Goal: Information Seeking & Learning: Find specific fact

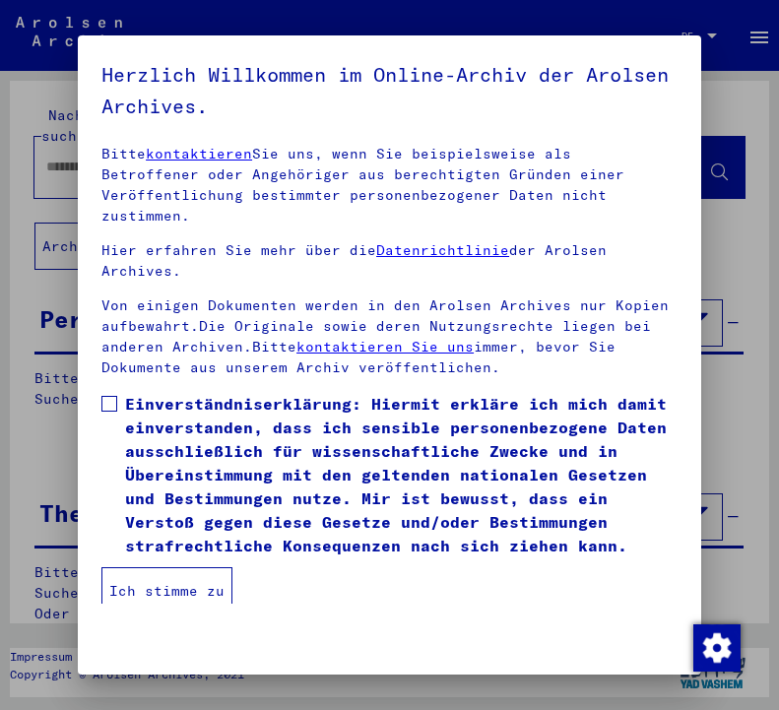
scroll to position [298, 0]
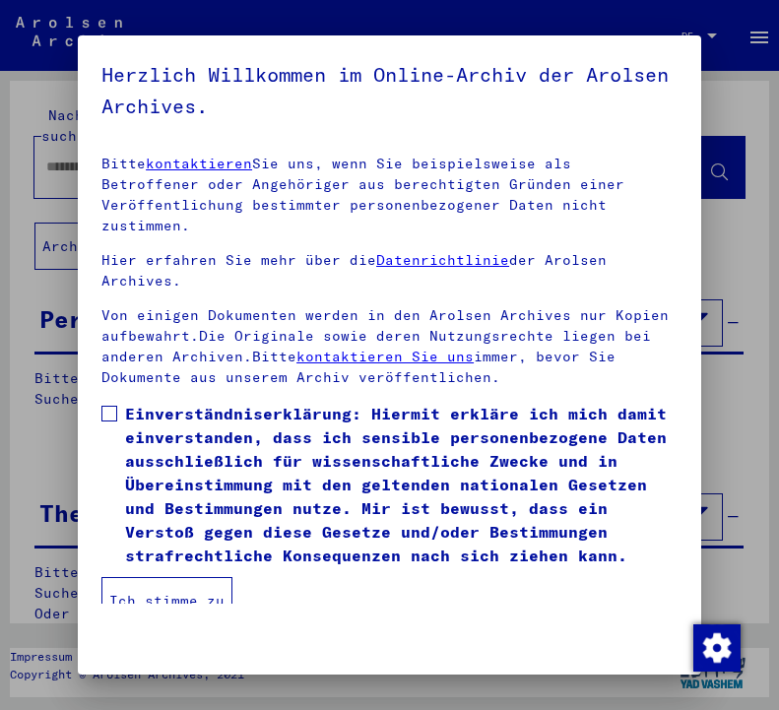
click at [106, 406] on span at bounding box center [109, 414] width 16 height 16
click at [150, 587] on button "Ich stimme zu" at bounding box center [166, 600] width 131 height 47
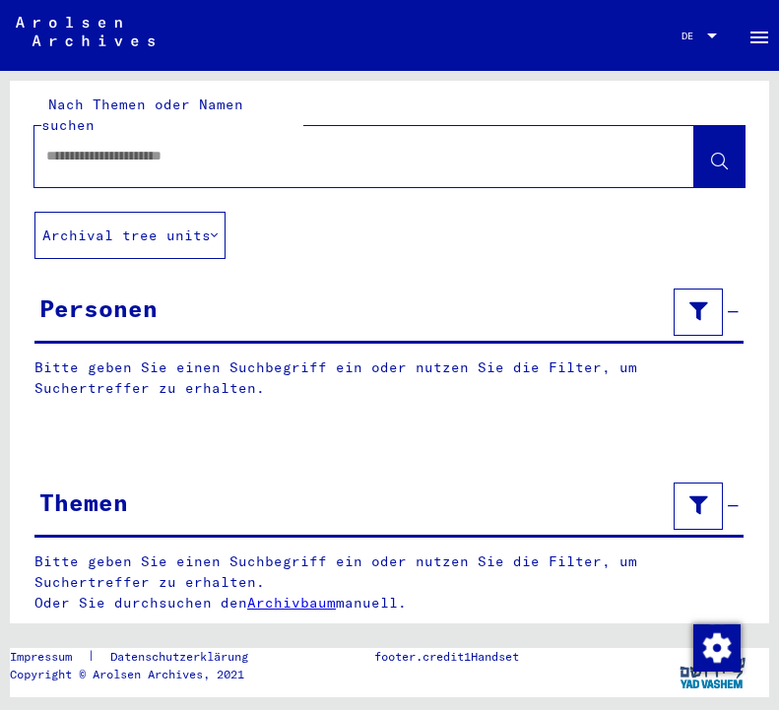
scroll to position [10, 0]
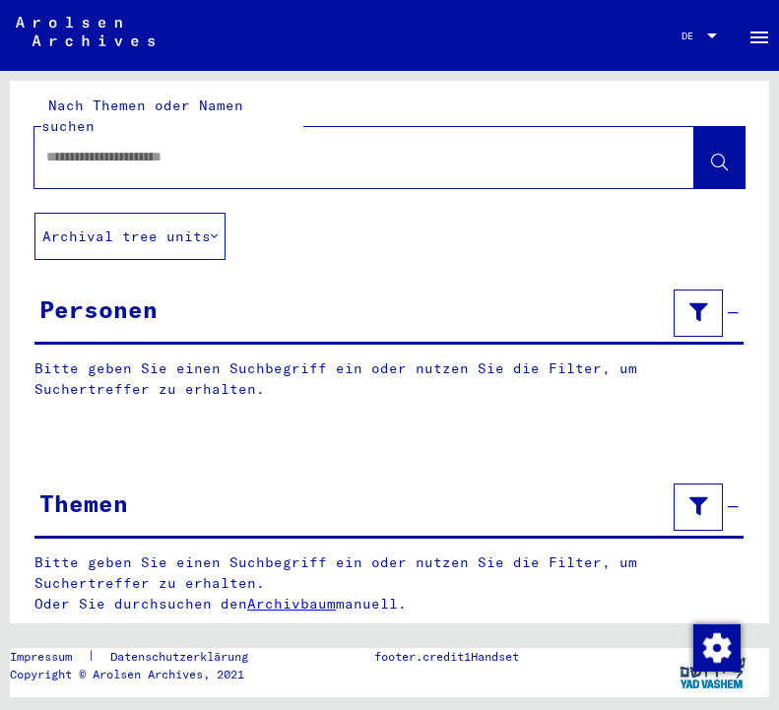
click at [107, 147] on input "text" at bounding box center [346, 157] width 601 height 21
type input "**********"
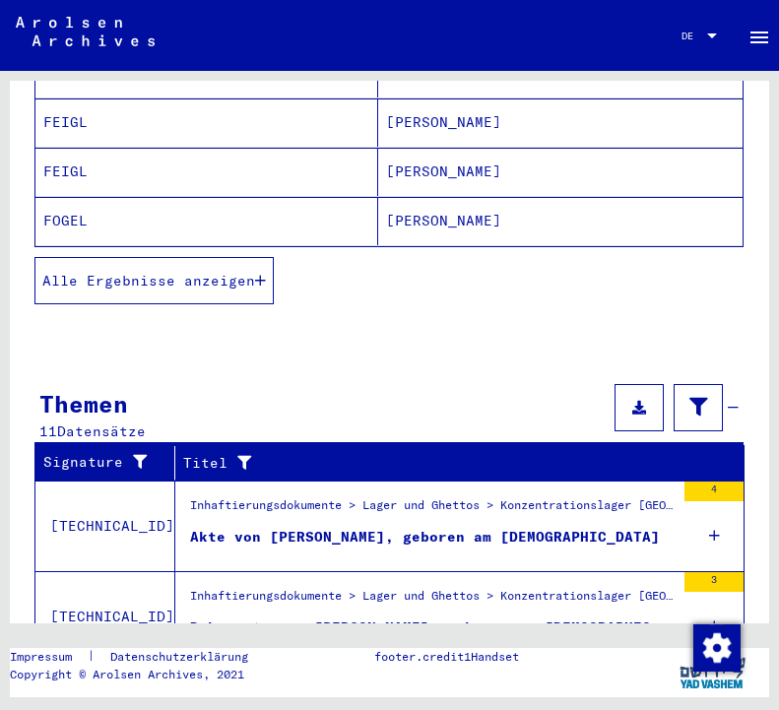
scroll to position [424, 0]
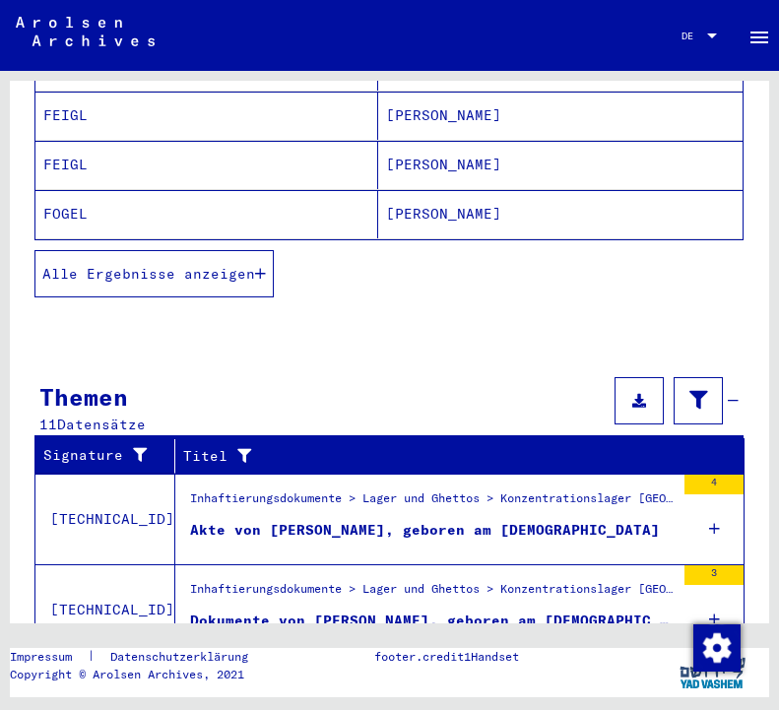
click at [152, 265] on span "Alle Ergebnisse anzeigen" at bounding box center [148, 274] width 213 height 18
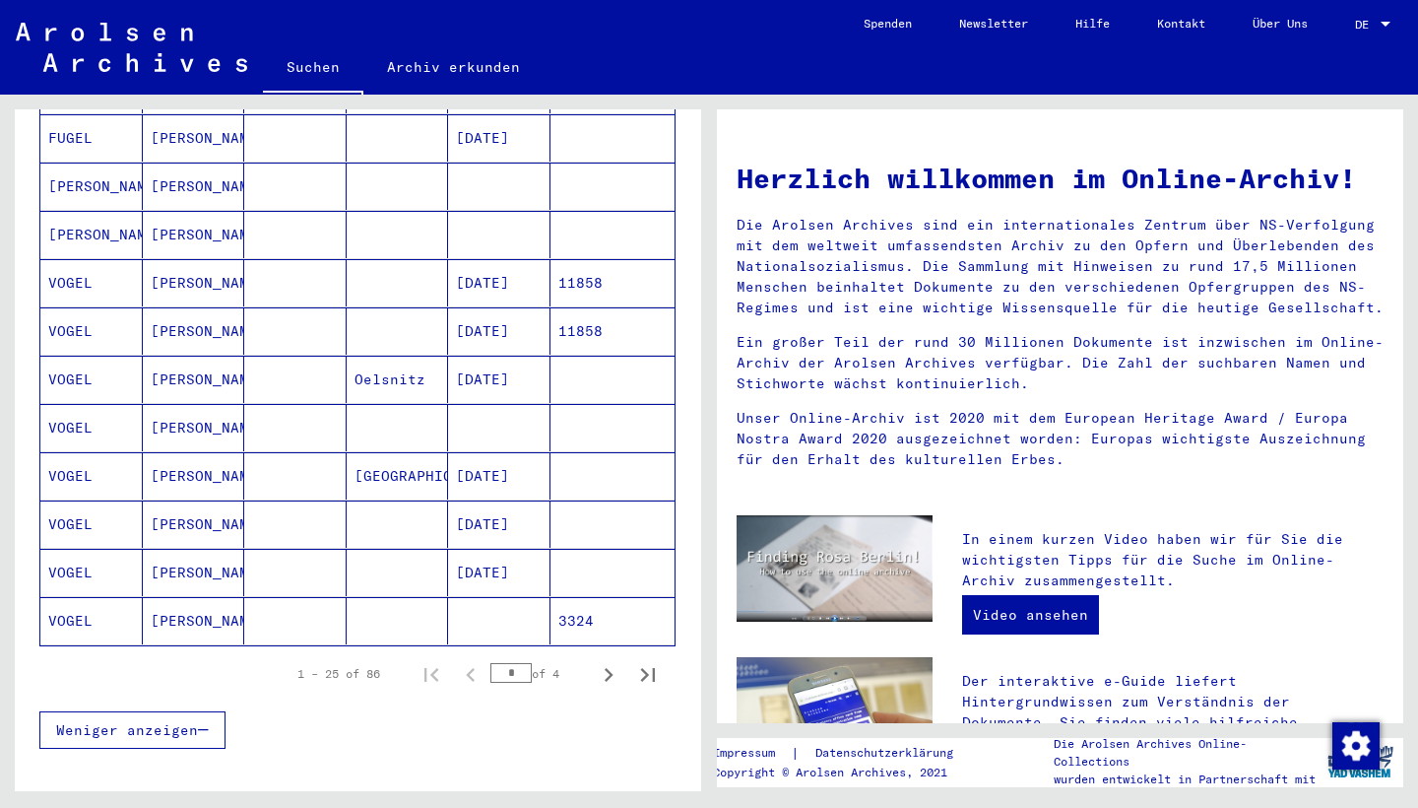
scroll to position [990, 0]
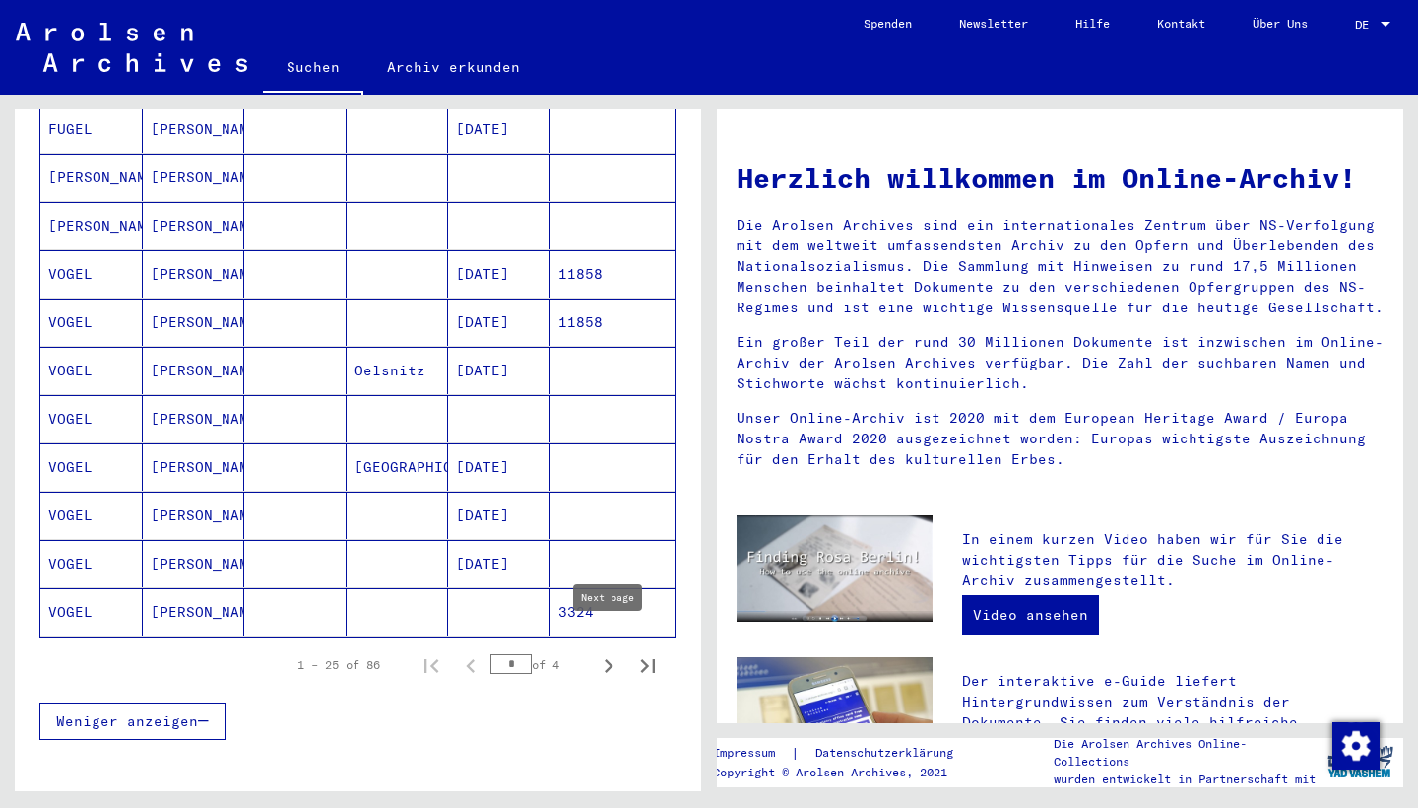
click at [604, 652] on icon "Next page" at bounding box center [609, 666] width 28 height 28
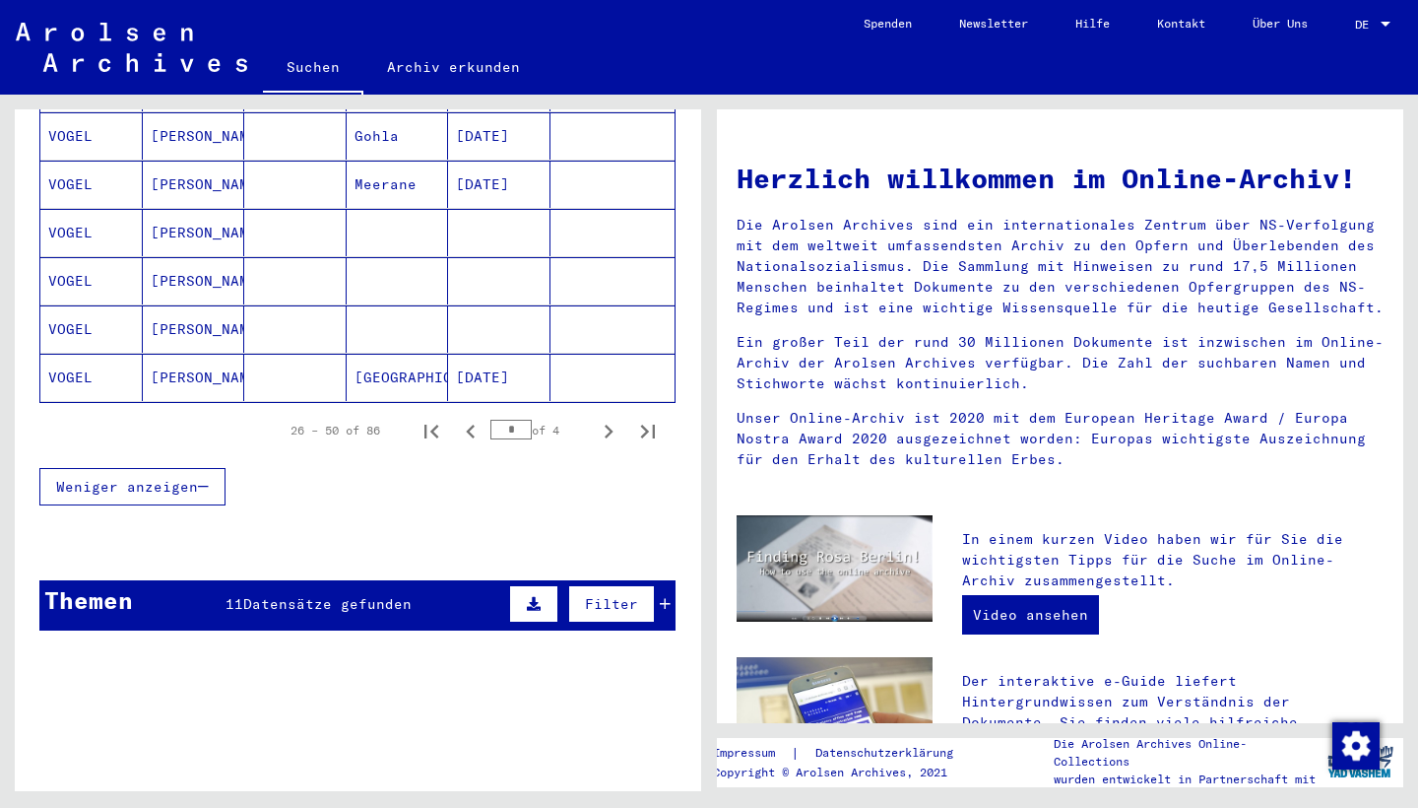
scroll to position [1228, 0]
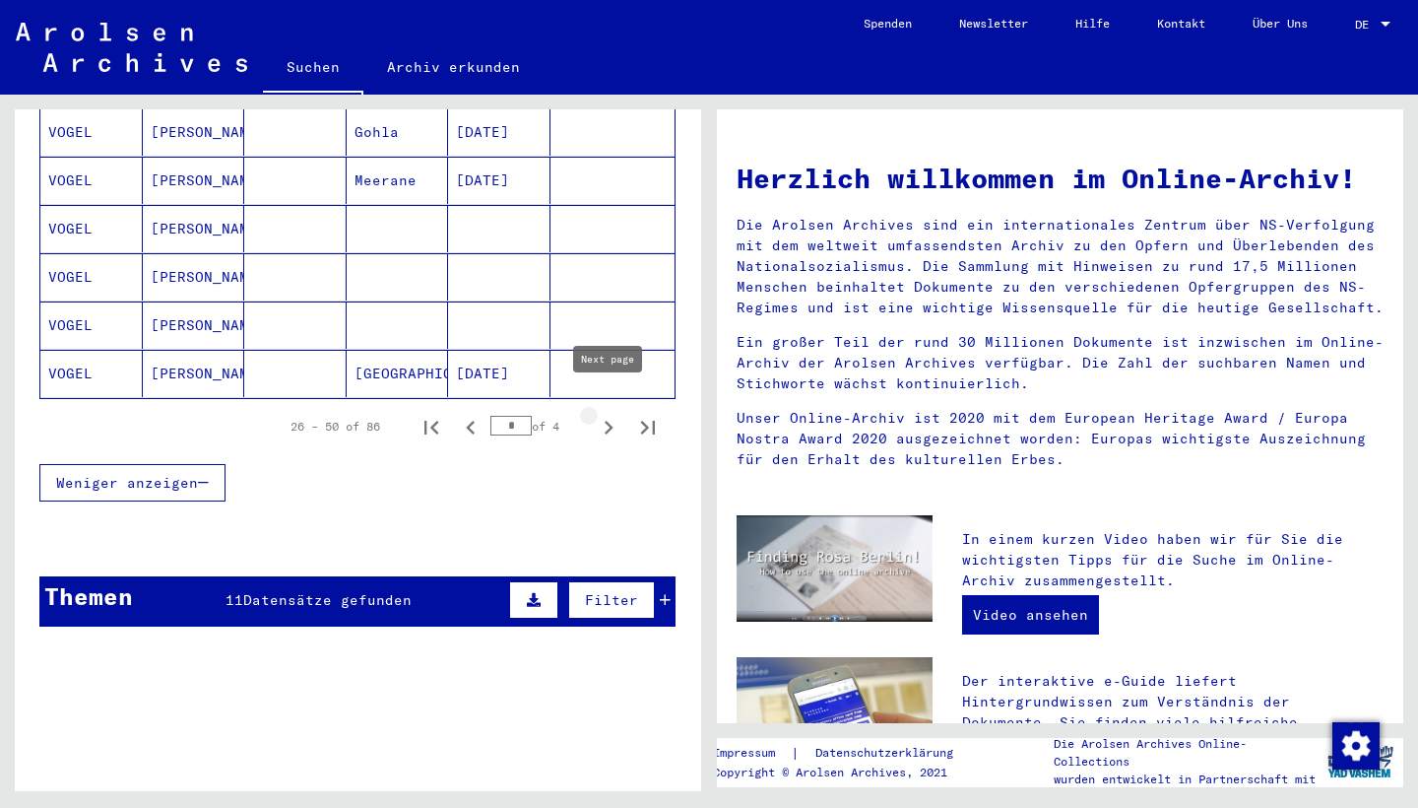
click at [604, 414] on icon "Next page" at bounding box center [609, 428] width 28 height 28
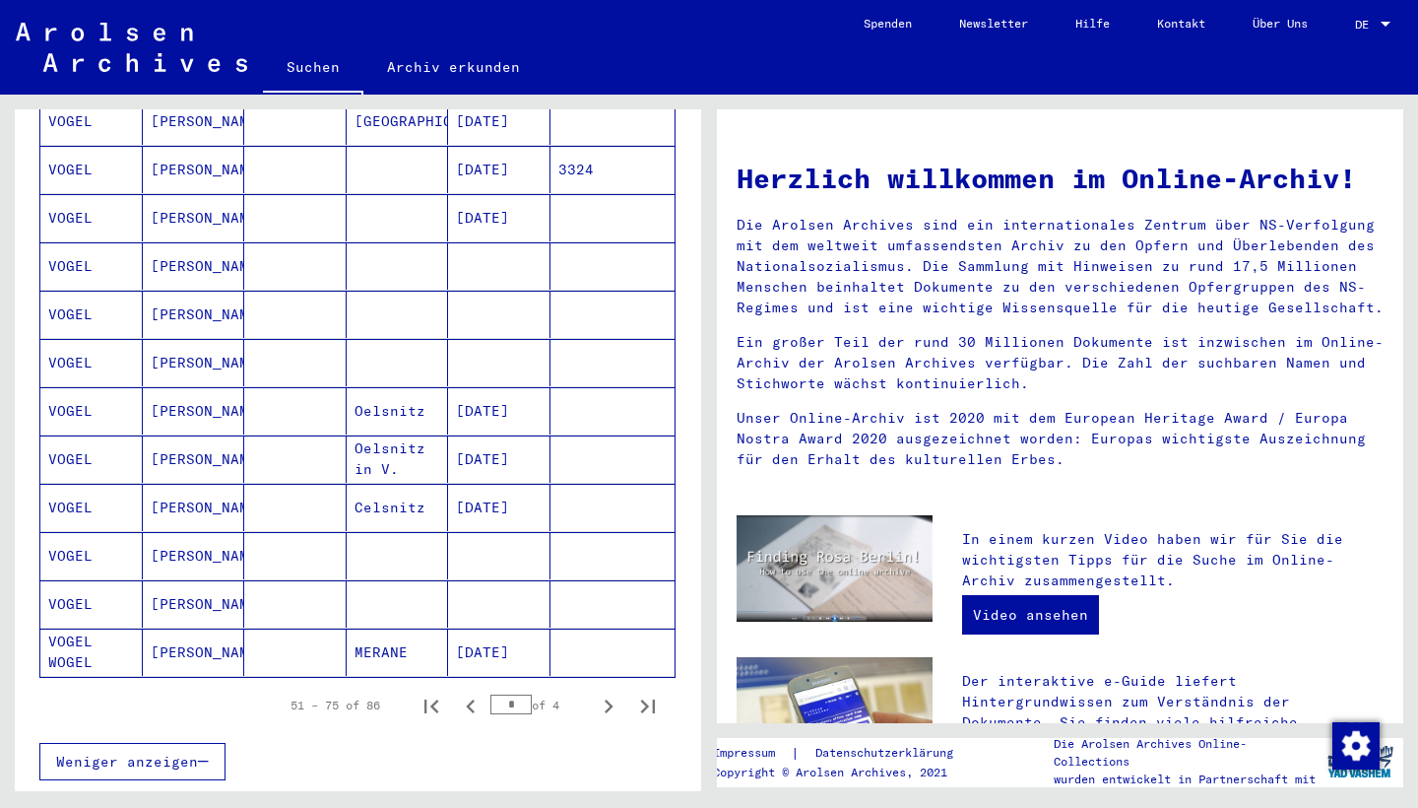
scroll to position [959, 0]
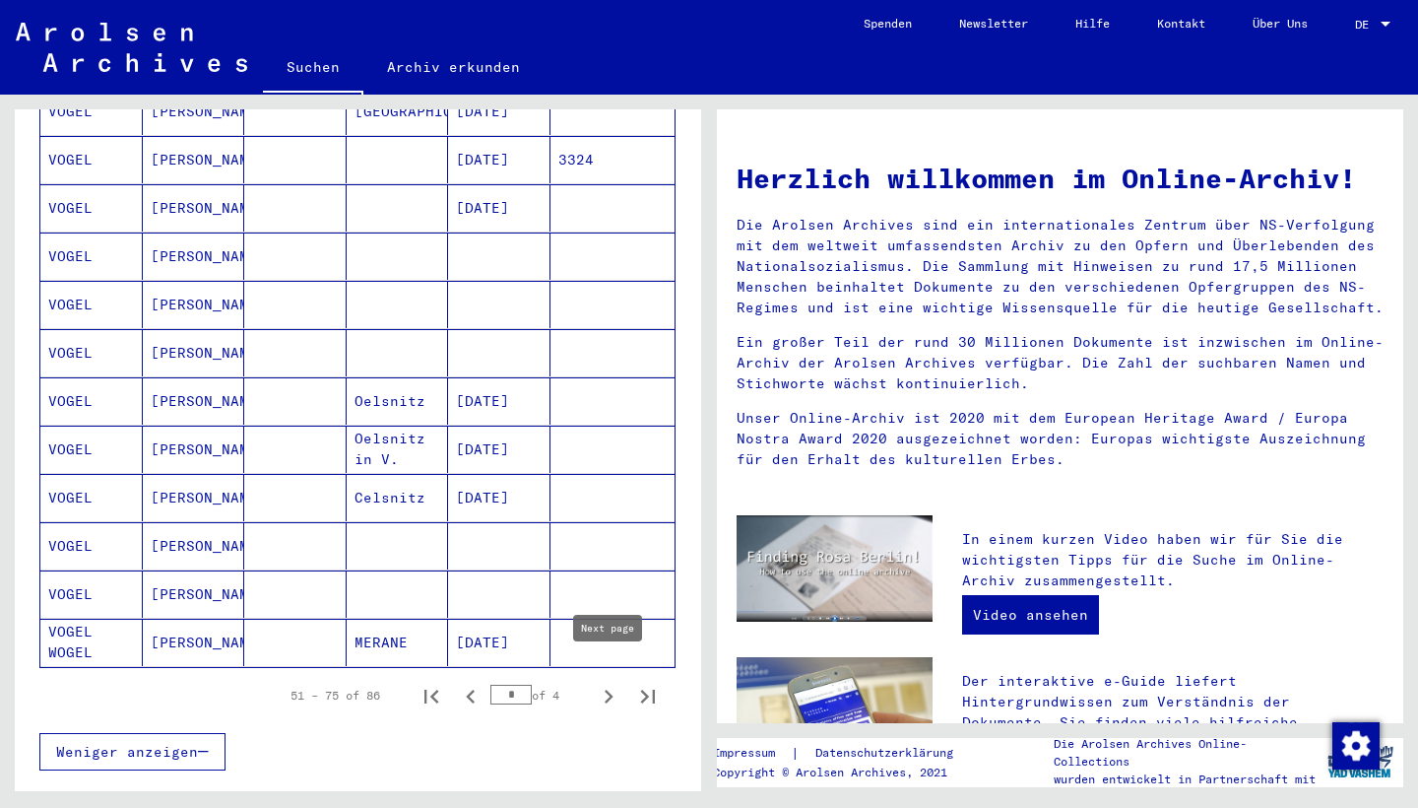
click at [607, 683] on icon "Next page" at bounding box center [609, 697] width 28 height 28
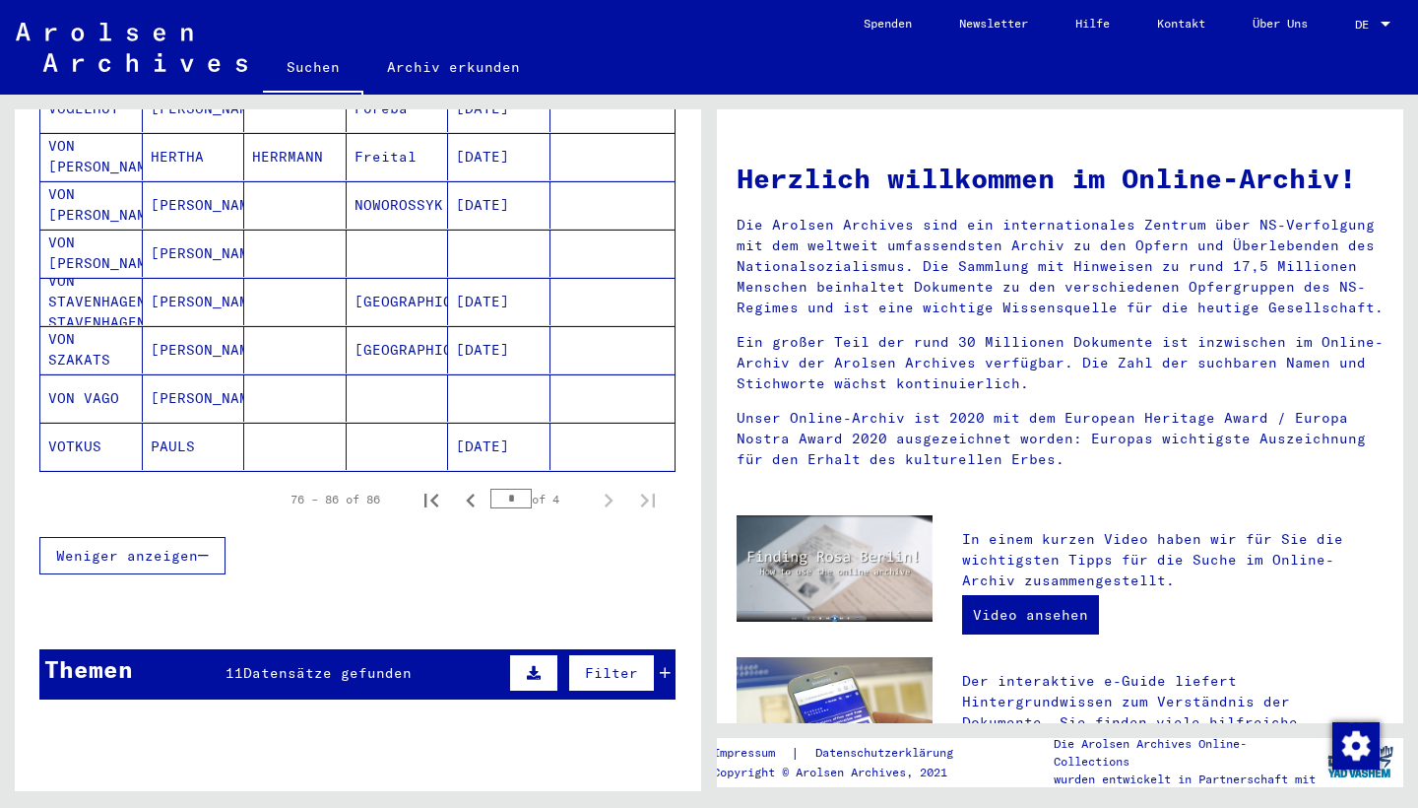
scroll to position [481, 0]
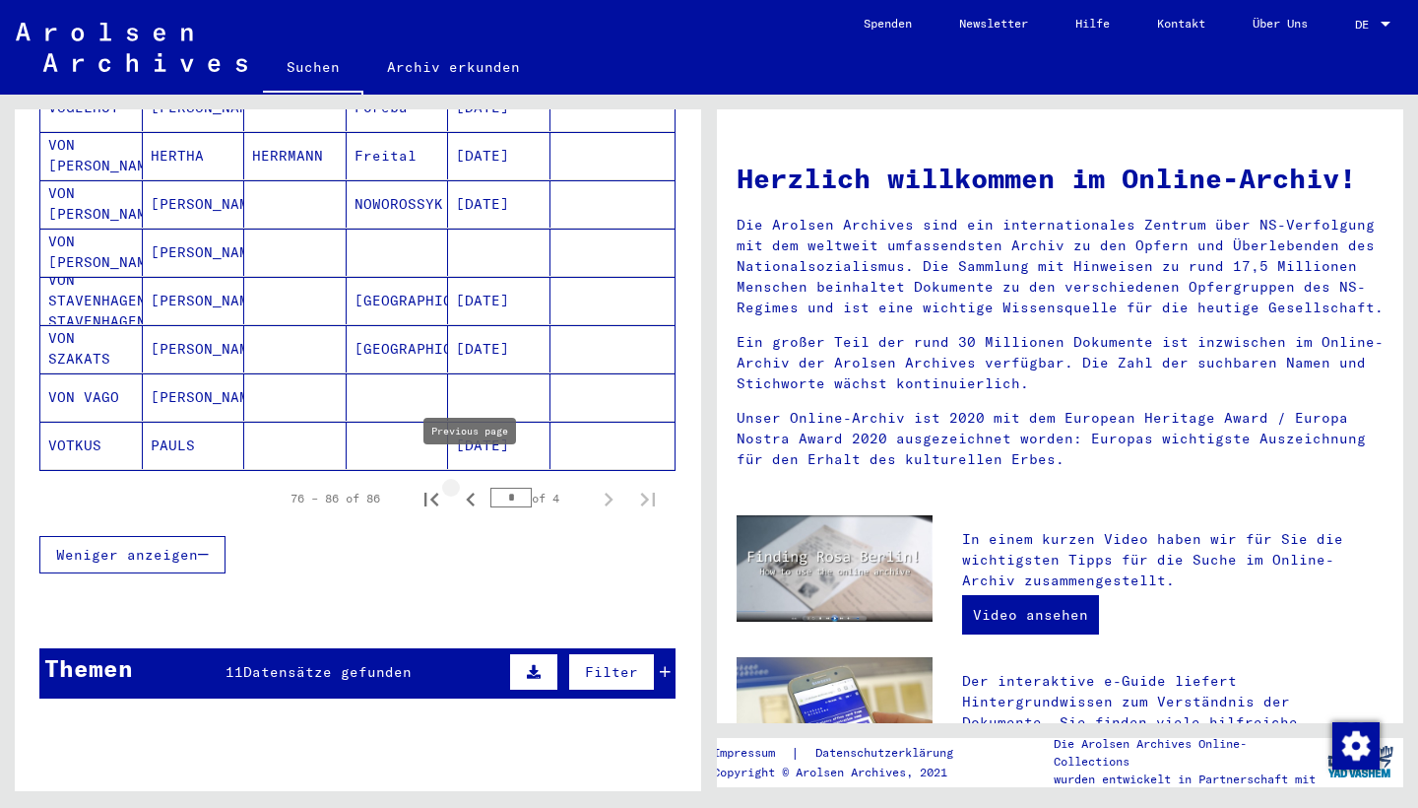
click at [467, 486] on icon "Previous page" at bounding box center [471, 500] width 28 height 28
type input "*"
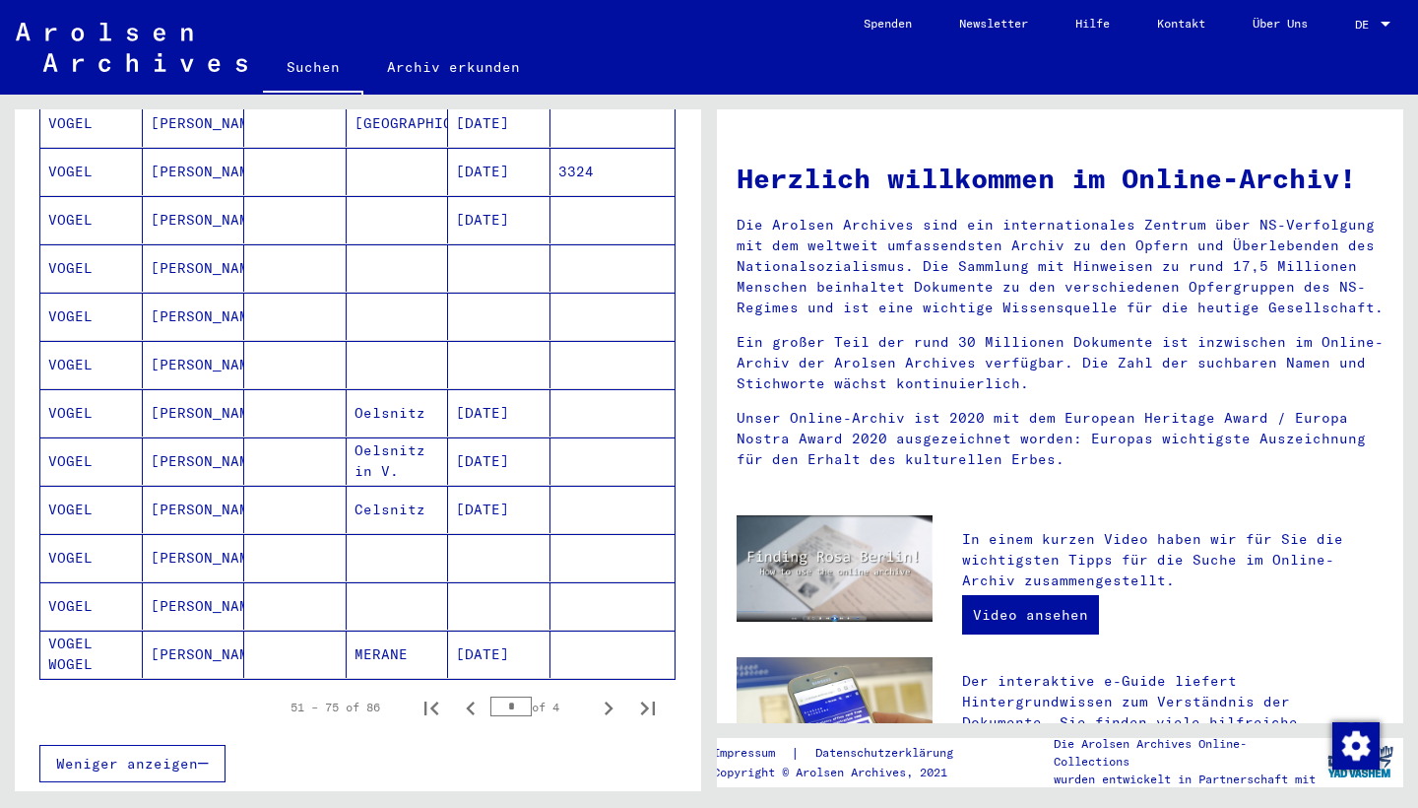
scroll to position [955, 0]
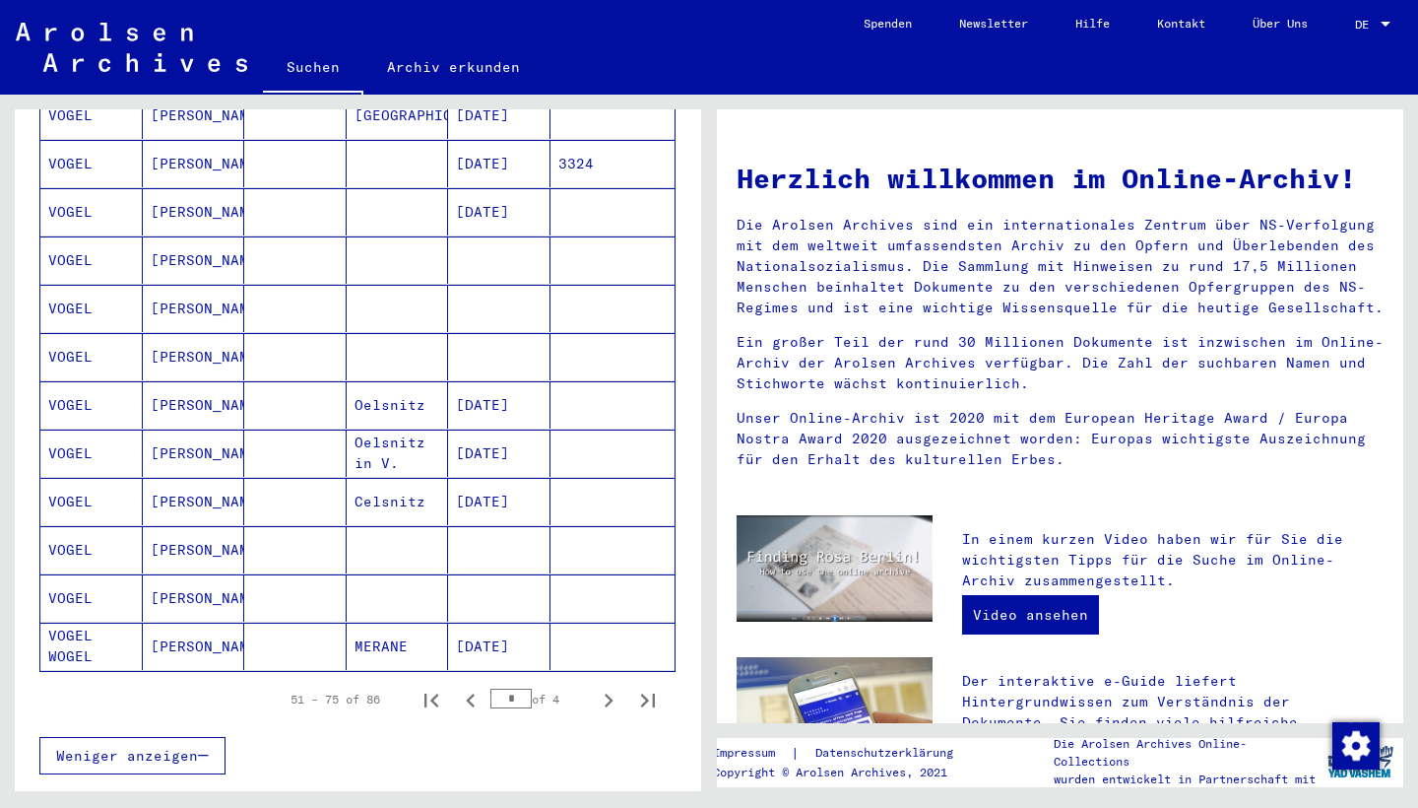
click at [275, 526] on mat-cell at bounding box center [295, 549] width 102 height 47
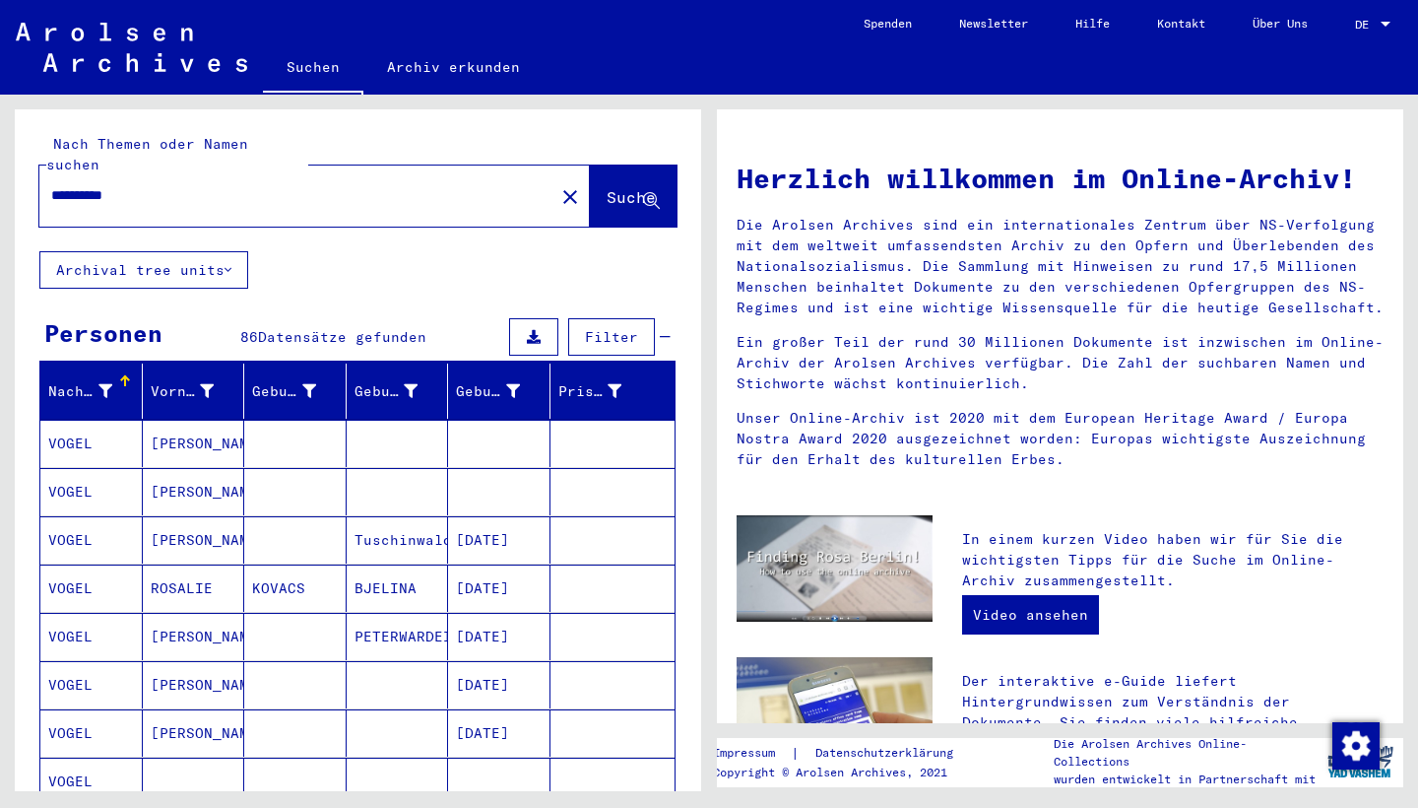
drag, startPoint x: 90, startPoint y: 175, endPoint x: 29, endPoint y: 171, distance: 61.2
click at [29, 171] on div "**********" at bounding box center [358, 180] width 687 height 142
type input "**********"
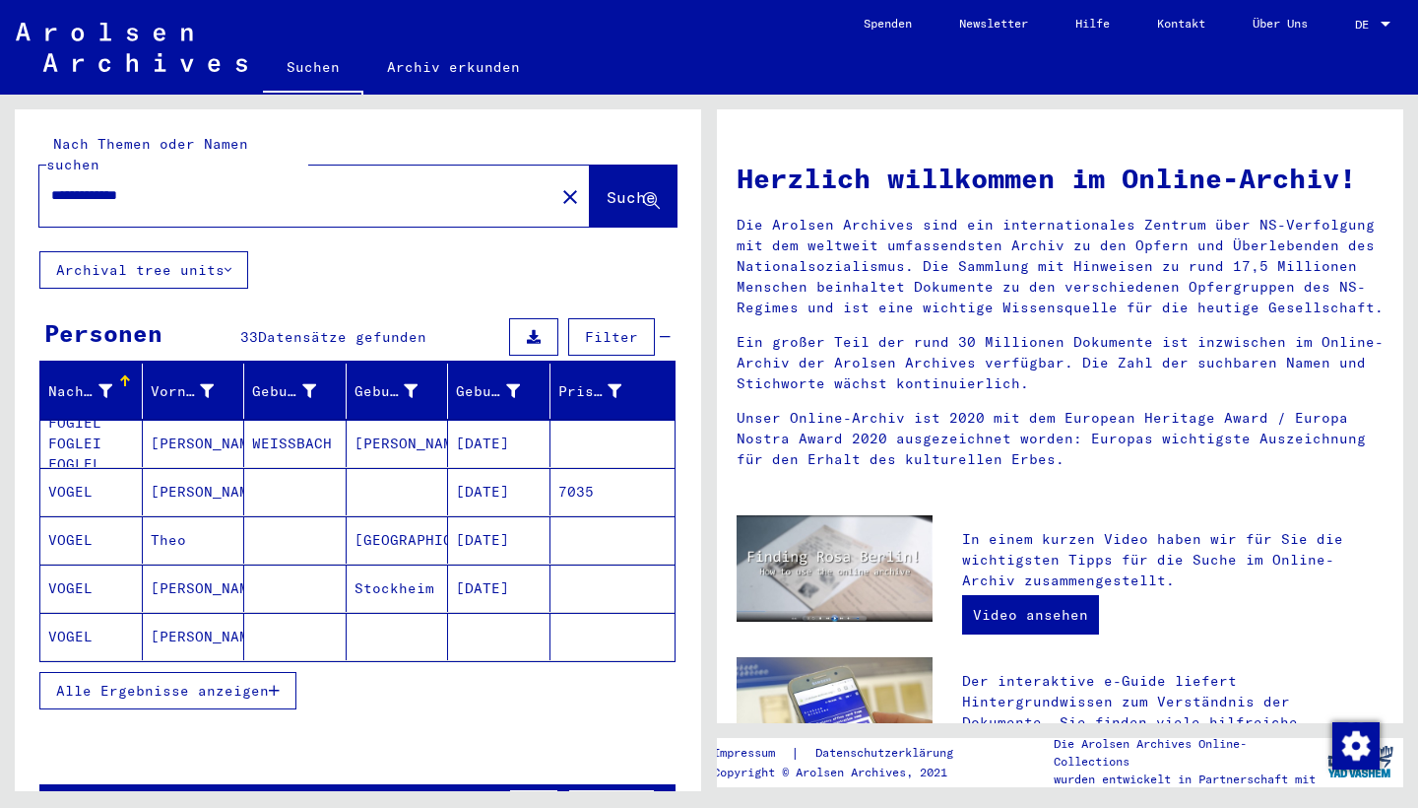
click at [225, 682] on span "Alle Ergebnisse anzeigen" at bounding box center [162, 691] width 213 height 18
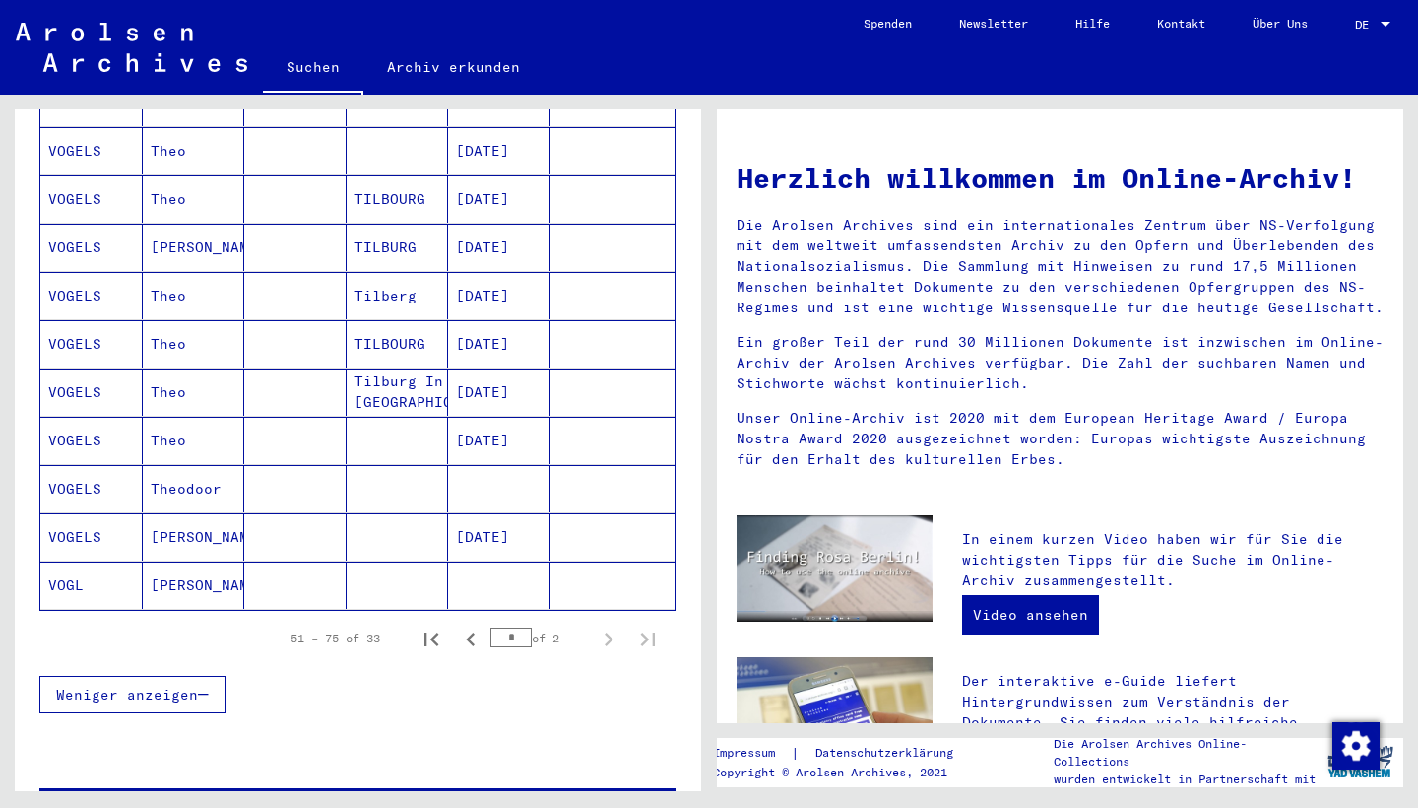
scroll to position [1019, 0]
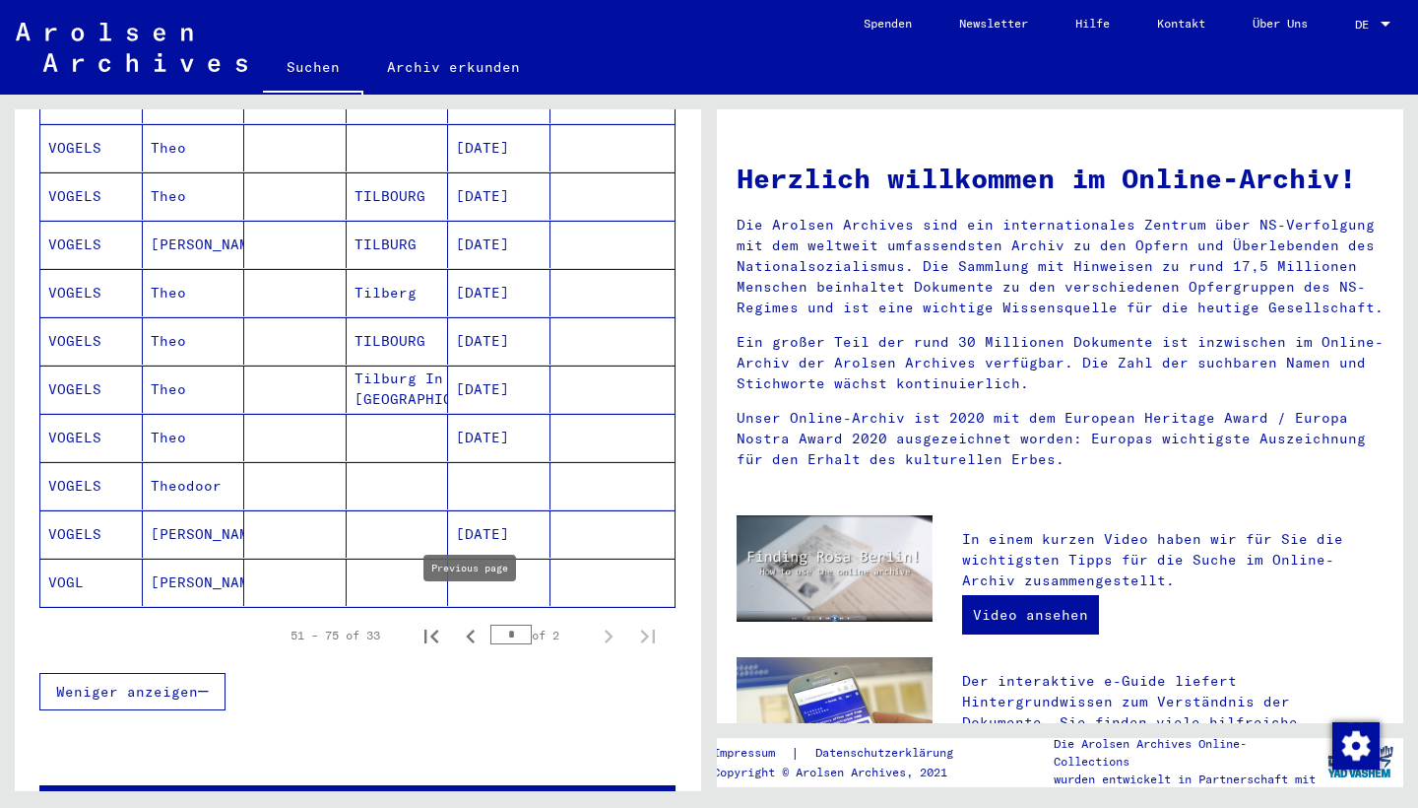
click at [477, 622] on icon "Previous page" at bounding box center [471, 636] width 28 height 28
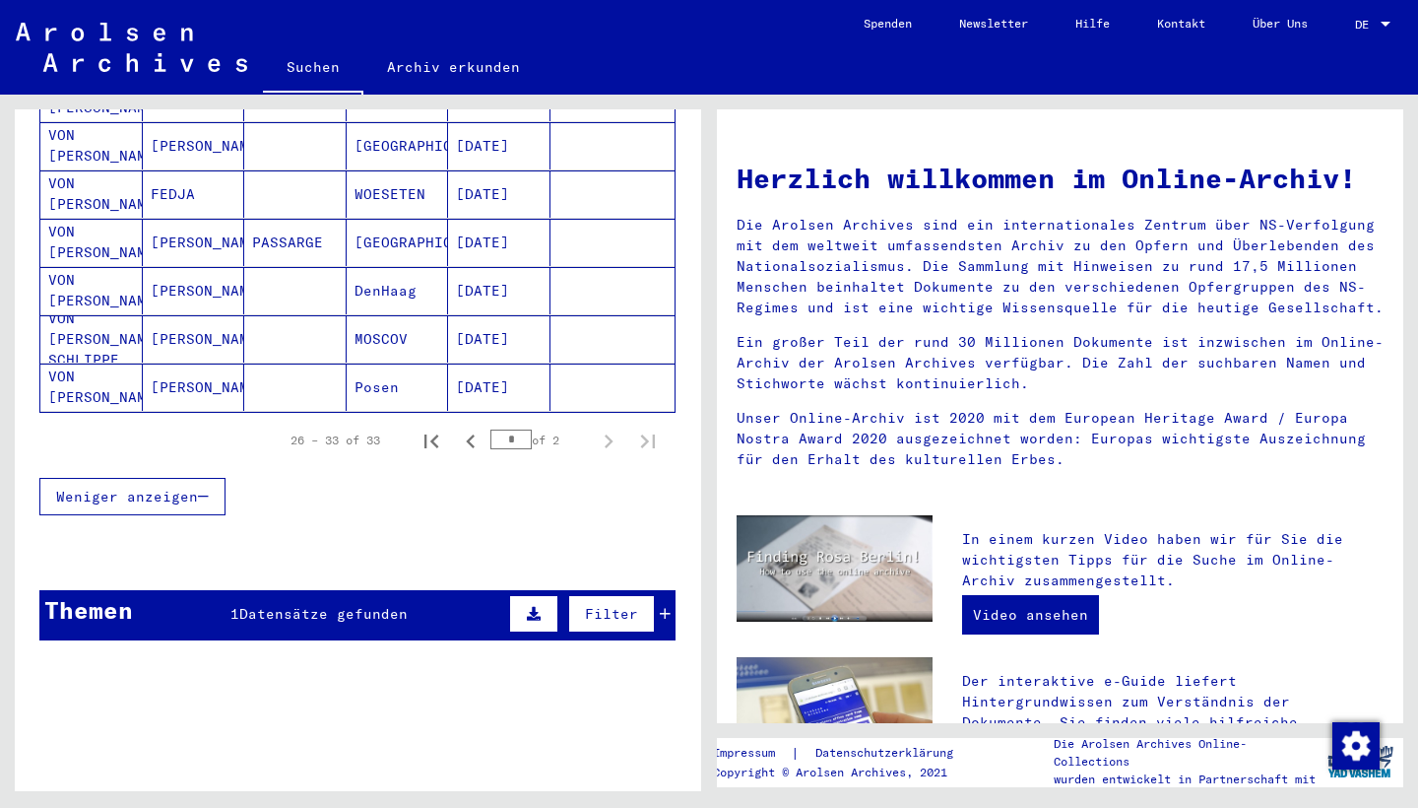
scroll to position [392, 0]
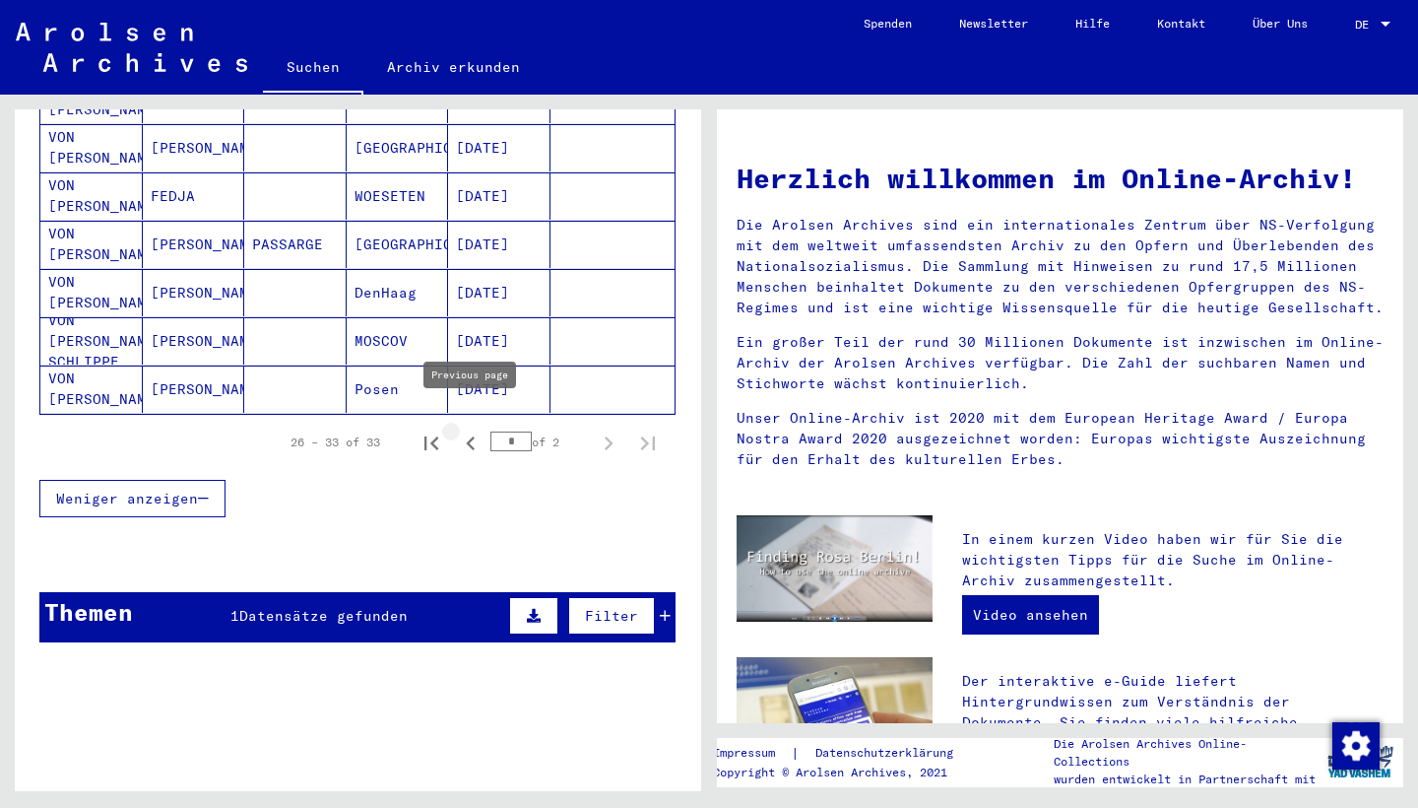
click at [470, 436] on icon "Previous page" at bounding box center [470, 443] width 9 height 14
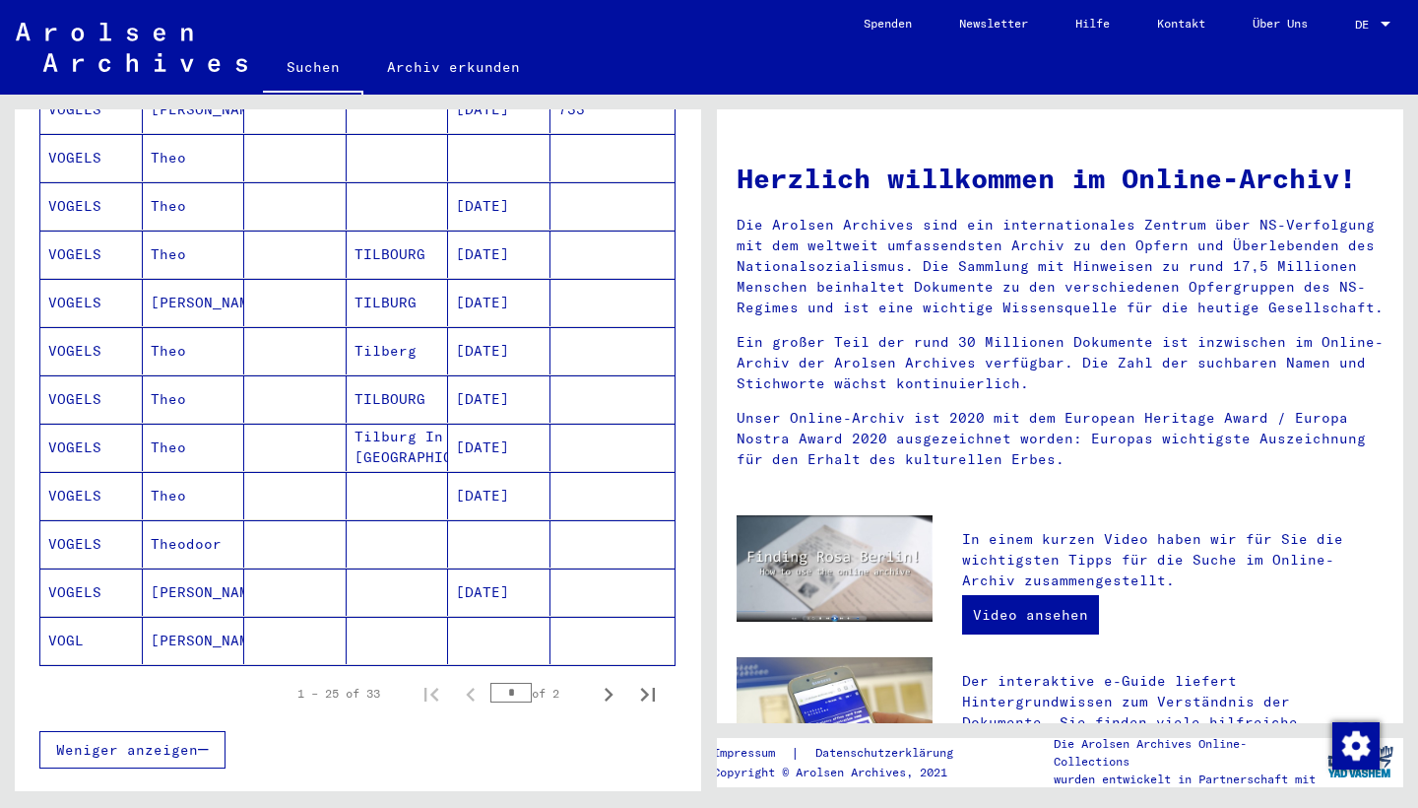
scroll to position [967, 0]
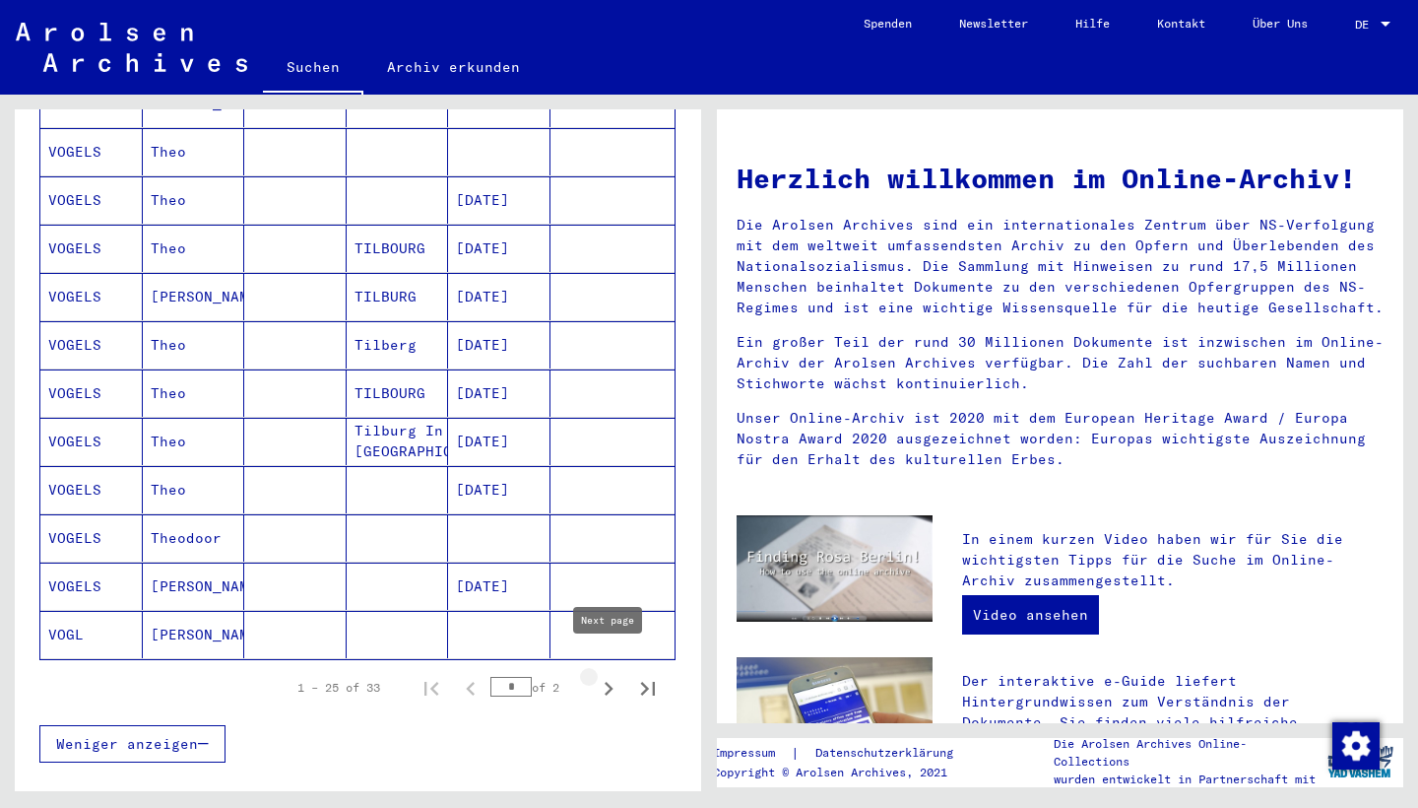
click at [617, 675] on icon "Next page" at bounding box center [609, 689] width 28 height 28
type input "*"
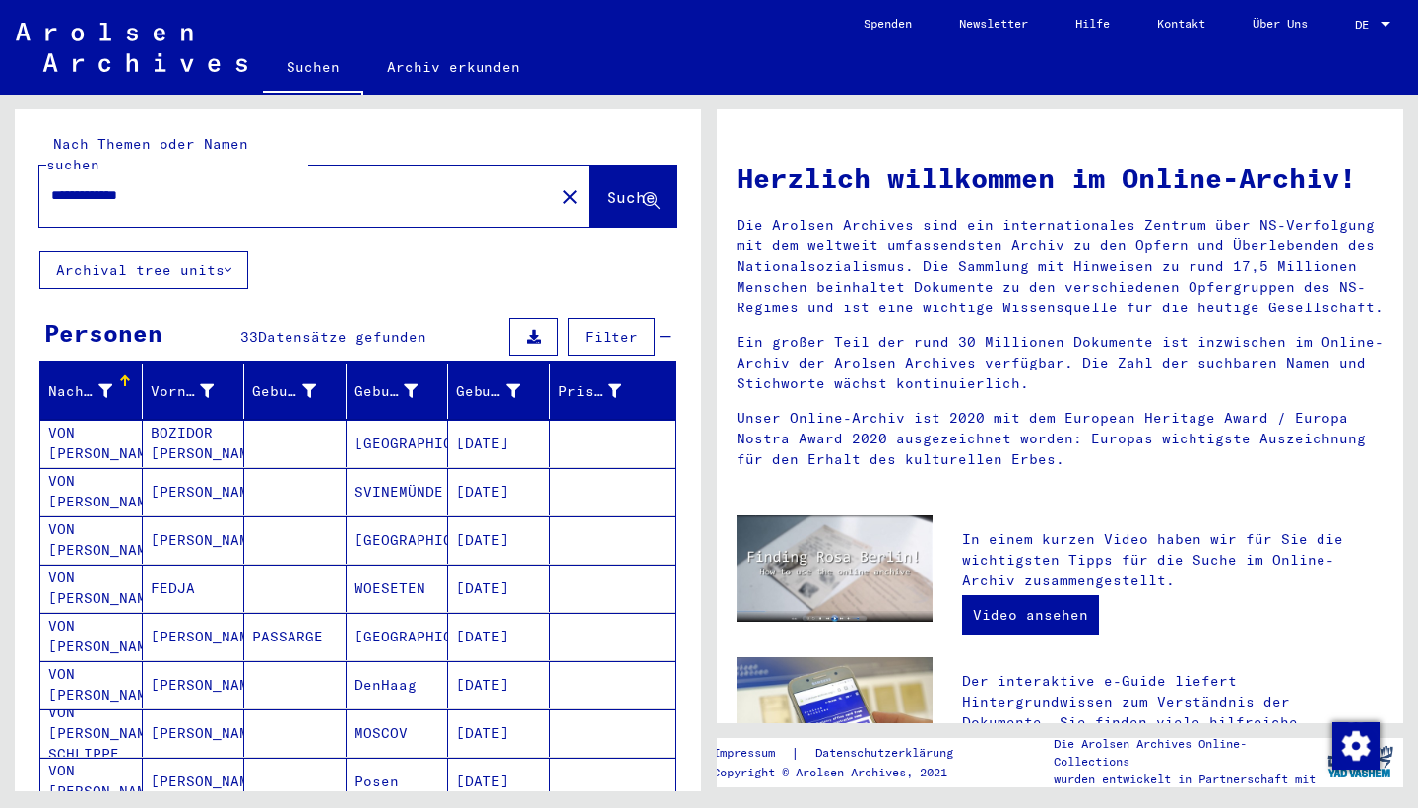
scroll to position [0, 0]
click at [120, 185] on input "**********" at bounding box center [291, 195] width 480 height 21
drag, startPoint x: 123, startPoint y: 174, endPoint x: 28, endPoint y: 172, distance: 95.6
click at [28, 172] on div "**********" at bounding box center [358, 180] width 687 height 142
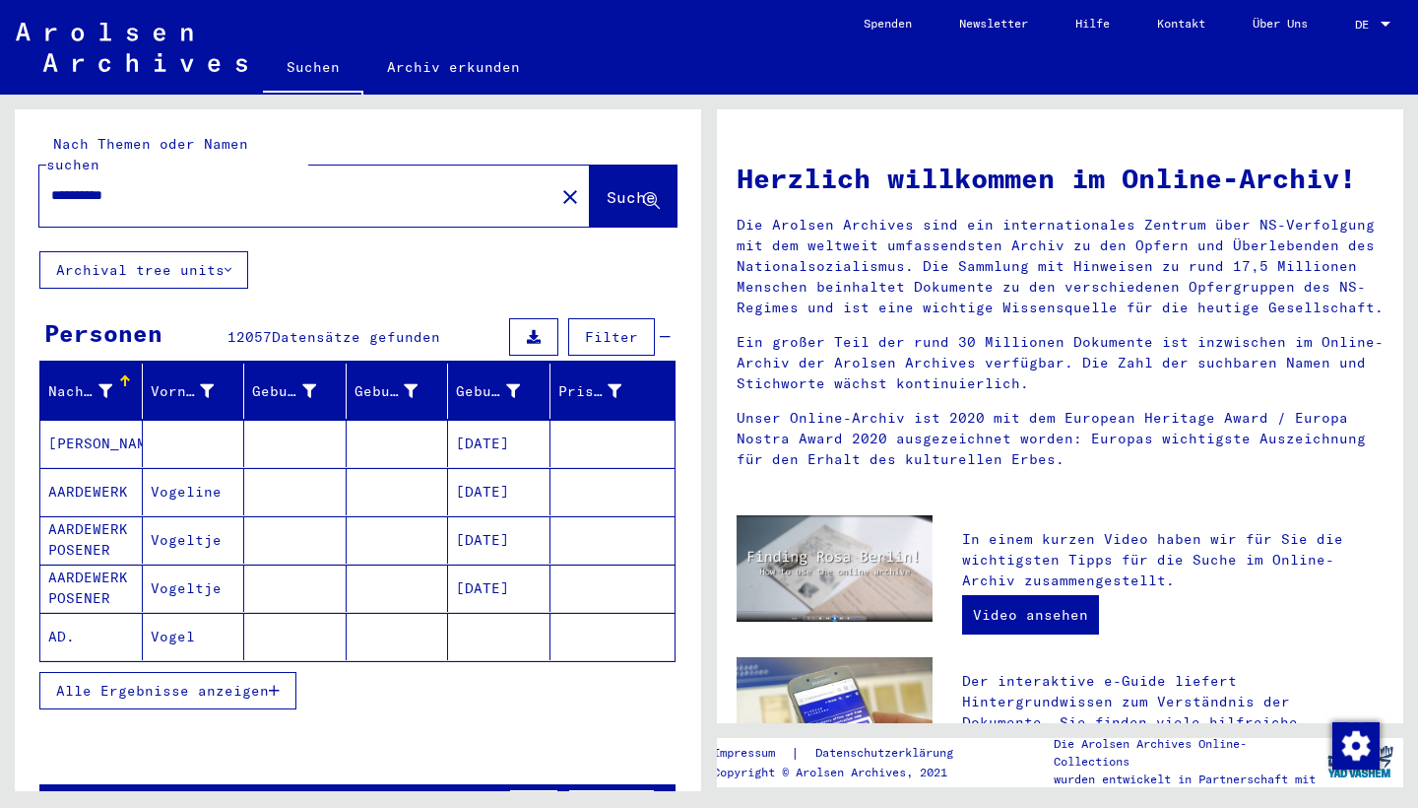
type input "**********"
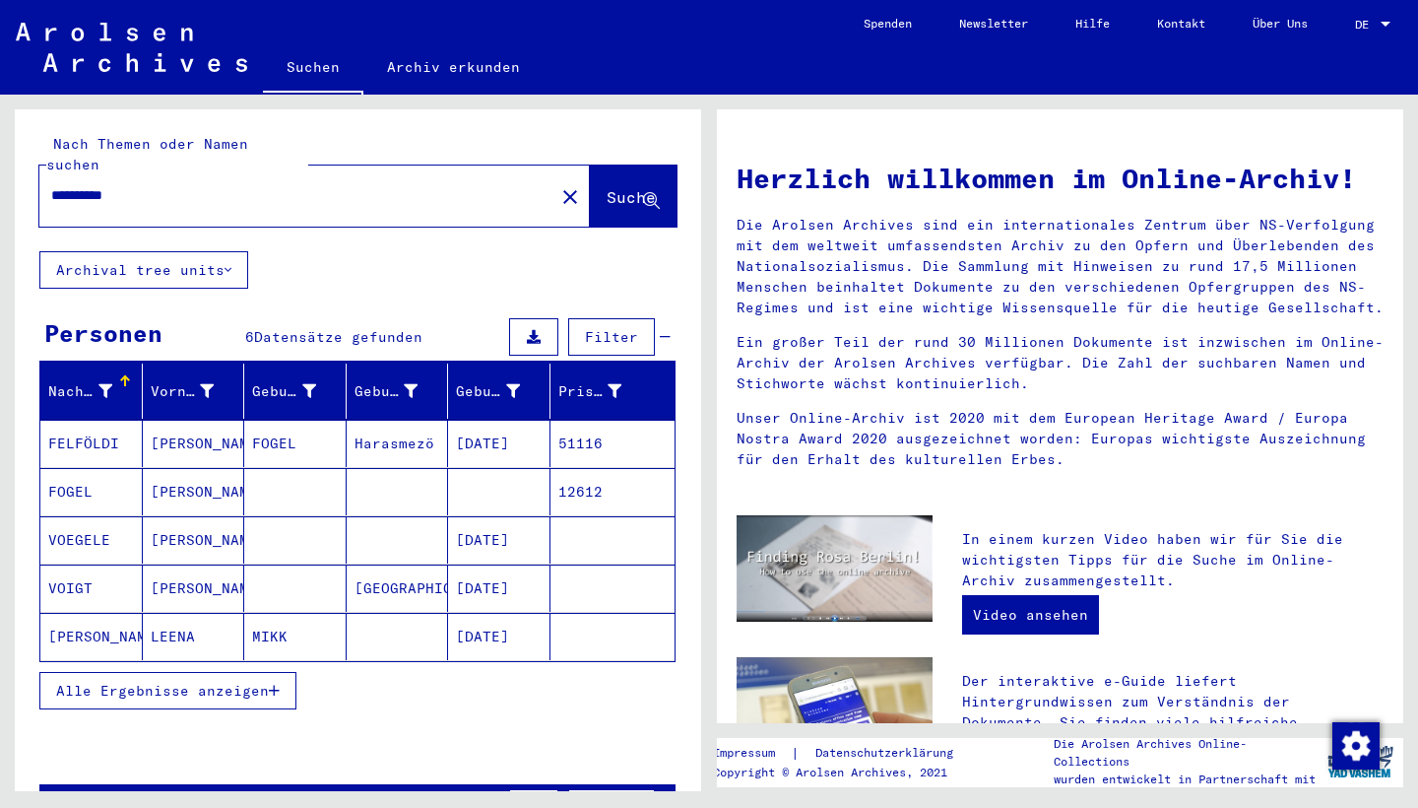
click at [164, 682] on span "Alle Ergebnisse anzeigen" at bounding box center [162, 691] width 213 height 18
